Goal: Task Accomplishment & Management: Manage account settings

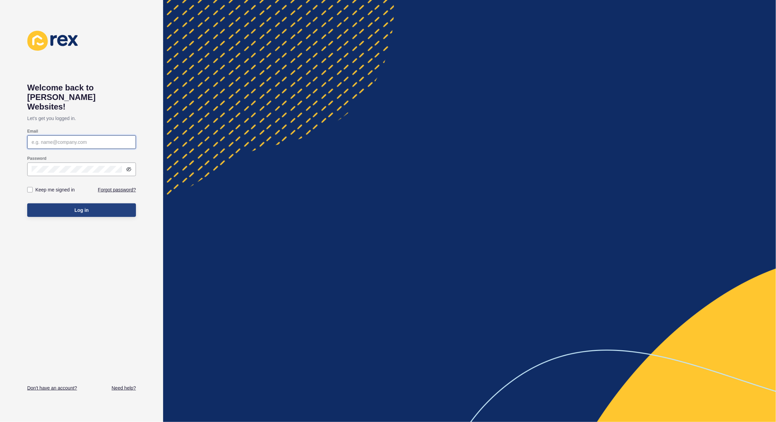
type input "[PERSON_NAME][EMAIL_ADDRESS][PERSON_NAME][DOMAIN_NAME]"
click at [89, 203] on button "Log in" at bounding box center [81, 210] width 109 height 14
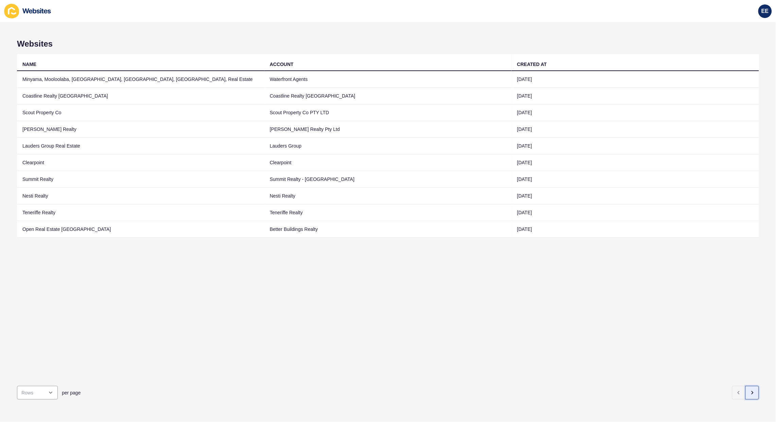
click at [750, 390] on icon "button" at bounding box center [752, 392] width 5 height 5
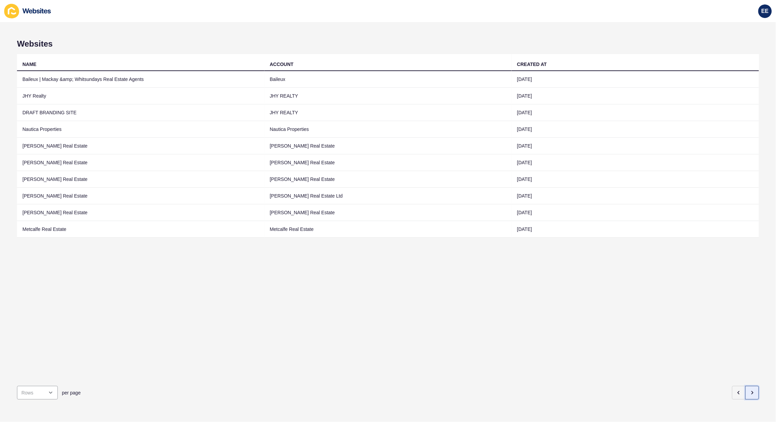
click at [750, 390] on icon "button" at bounding box center [752, 392] width 5 height 5
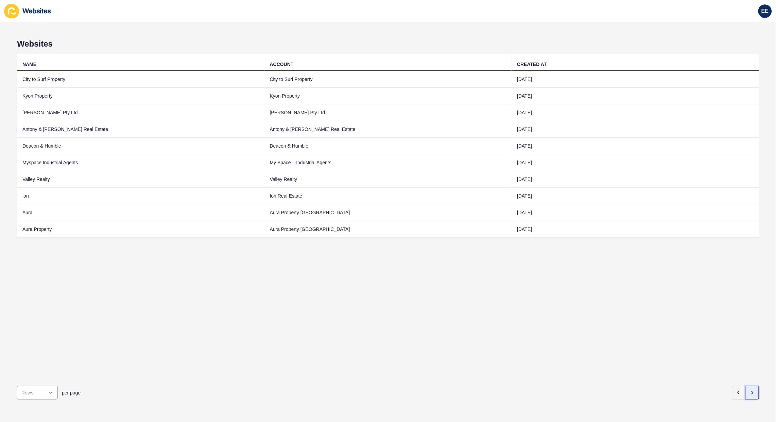
click at [750, 390] on icon "button" at bounding box center [752, 392] width 5 height 5
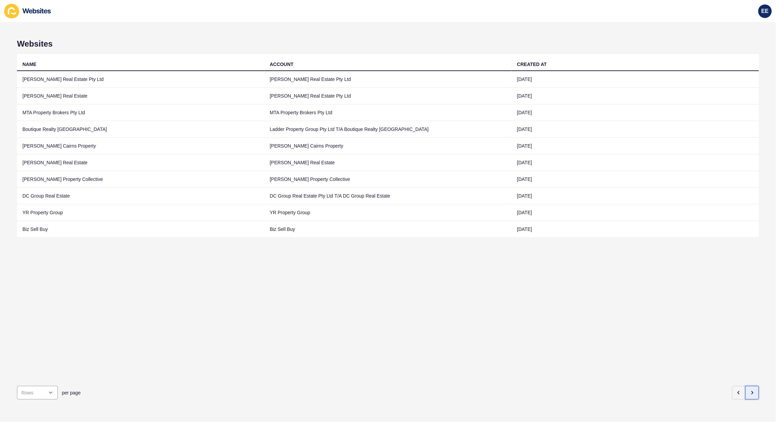
click at [750, 390] on icon "button" at bounding box center [752, 392] width 5 height 5
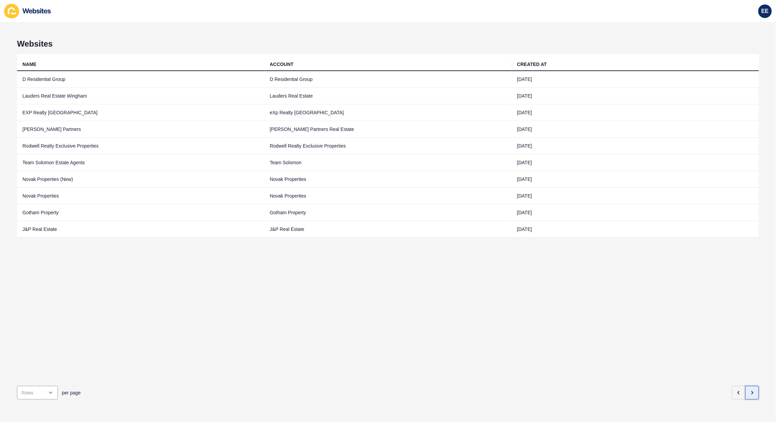
click at [750, 390] on icon "button" at bounding box center [752, 392] width 5 height 5
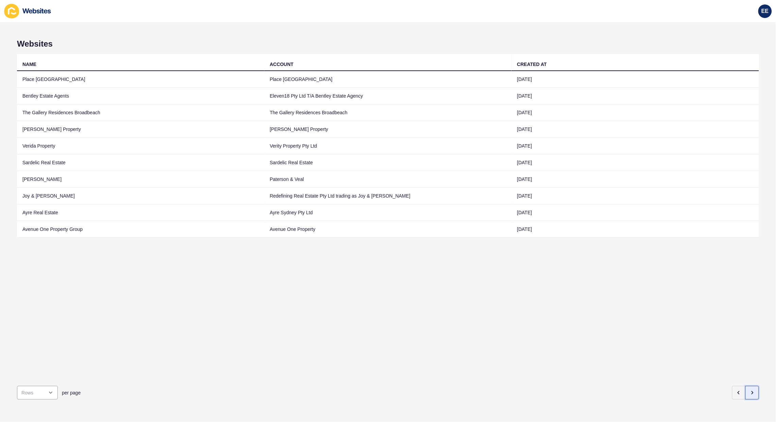
click at [750, 390] on icon "button" at bounding box center [752, 392] width 5 height 5
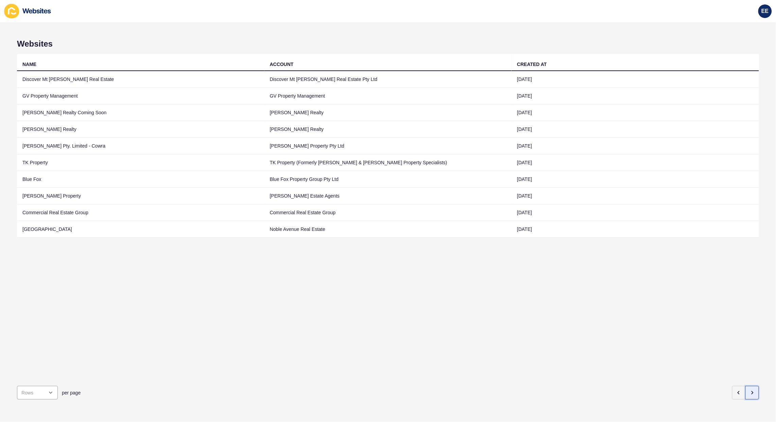
click at [750, 390] on icon "button" at bounding box center [752, 392] width 5 height 5
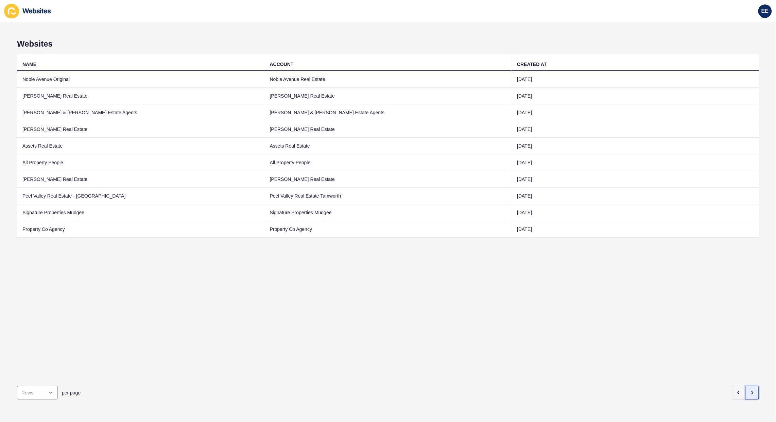
click at [745, 390] on button "button" at bounding box center [752, 393] width 14 height 14
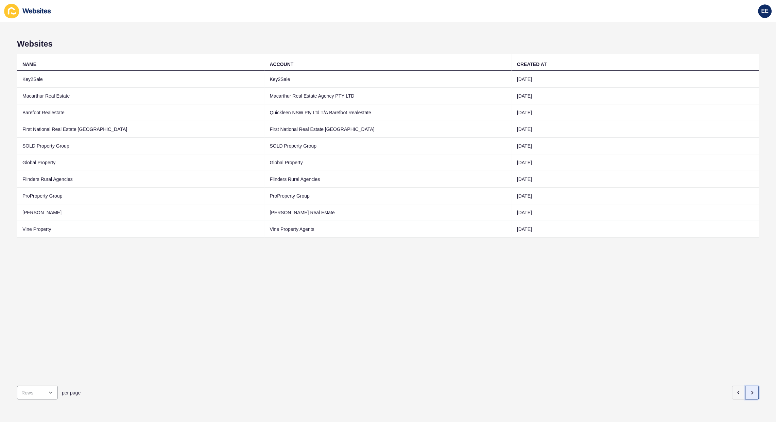
click at [745, 390] on button "button" at bounding box center [752, 393] width 14 height 14
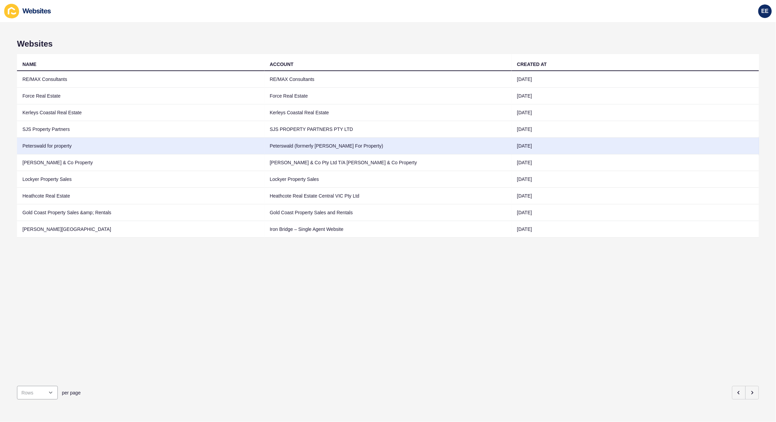
click at [47, 144] on td "Peterswald for property" at bounding box center [140, 146] width 247 height 17
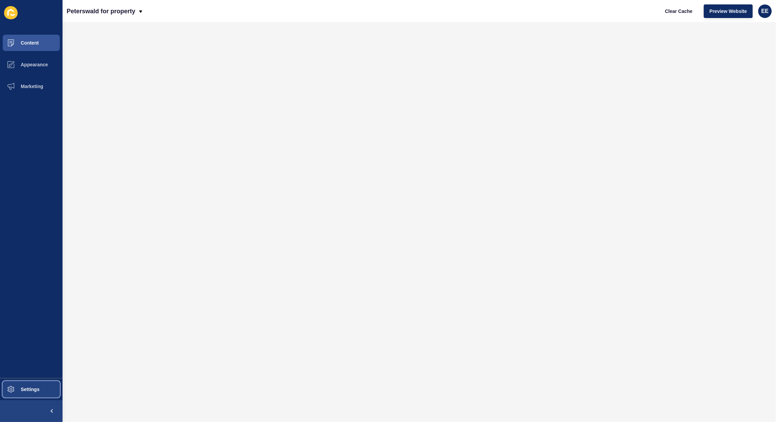
click at [29, 390] on span "Settings" at bounding box center [19, 389] width 40 height 5
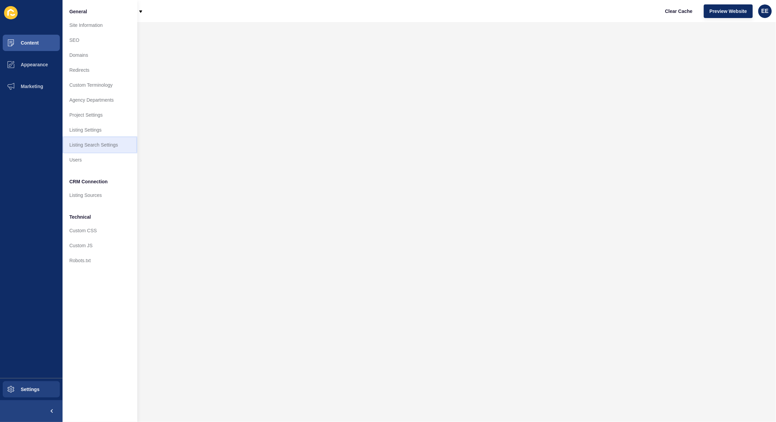
click at [89, 143] on link "Listing Search Settings" at bounding box center [100, 144] width 75 height 15
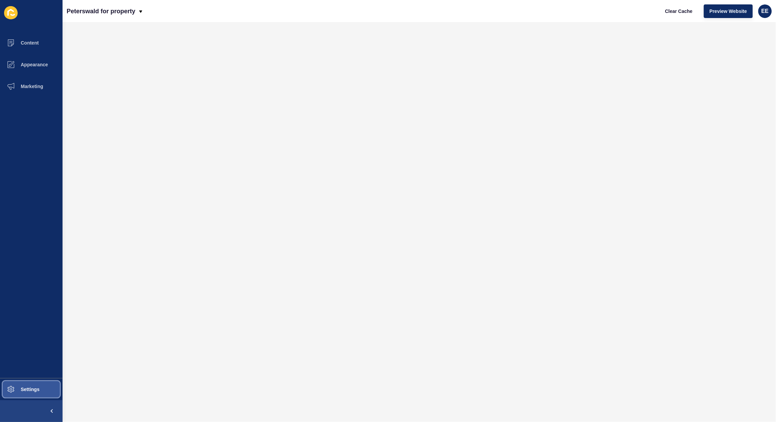
click at [21, 385] on span at bounding box center [11, 389] width 22 height 22
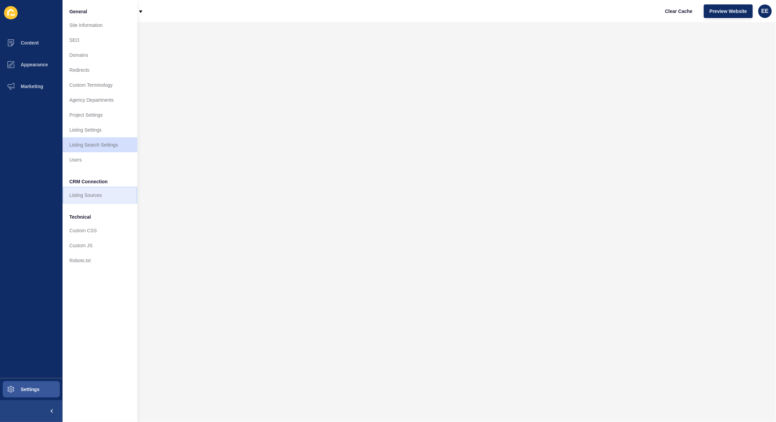
click at [96, 195] on link "Listing Sources" at bounding box center [100, 195] width 75 height 15
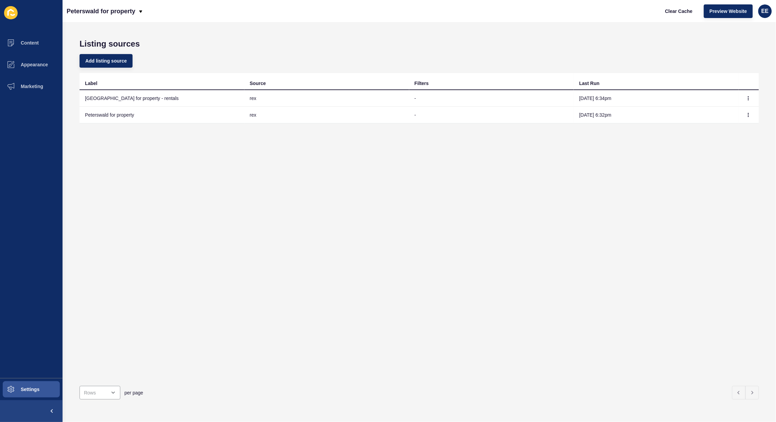
click at [356, 240] on div "Label Source Filters Last Run Peterswald for property - rentals [PERSON_NAME] -…" at bounding box center [420, 226] width 680 height 307
click at [30, 63] on span "Appearance" at bounding box center [23, 64] width 49 height 5
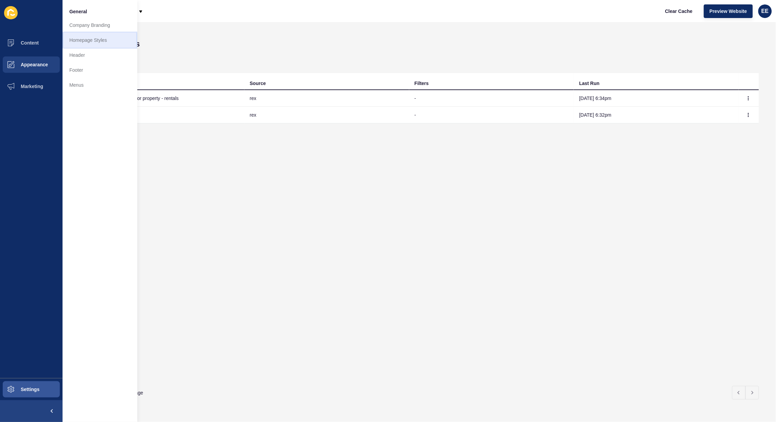
click at [83, 37] on link "Homepage Styles" at bounding box center [100, 40] width 75 height 15
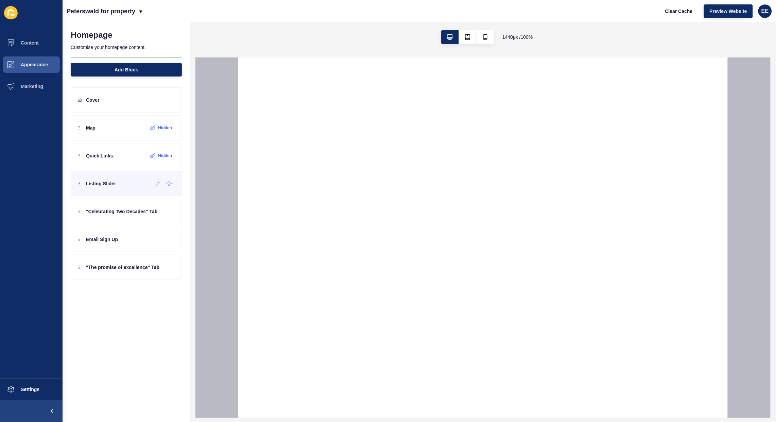
select select
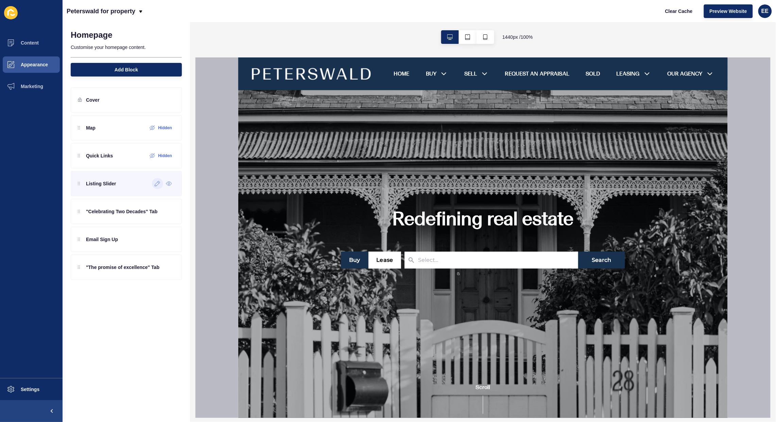
click at [156, 184] on icon at bounding box center [157, 183] width 5 height 5
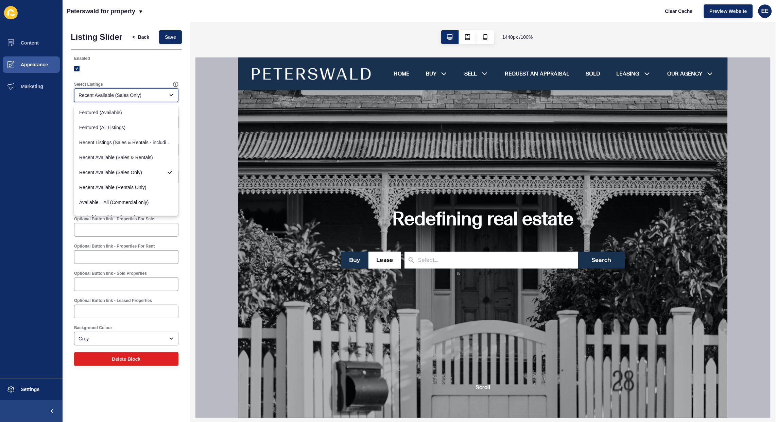
click at [148, 94] on div "Recent Available (Sales Only)" at bounding box center [122, 95] width 86 height 7
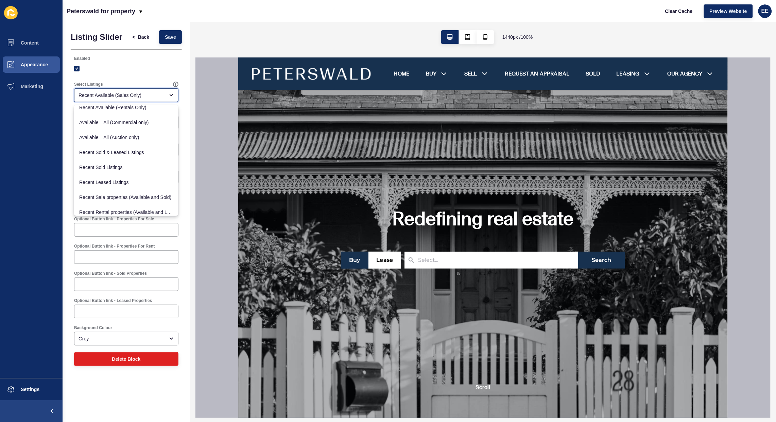
scroll to position [83, 0]
